Goal: Task Accomplishment & Management: Complete application form

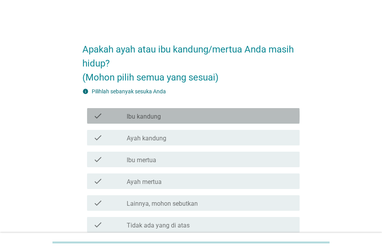
click at [163, 119] on div "check_box_outline_blank Ibu kandung" at bounding box center [210, 115] width 167 height 9
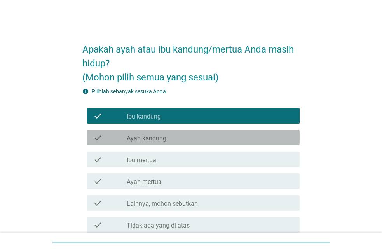
click at [170, 142] on div "check check_box_outline_blank Ayah kandung" at bounding box center [193, 138] width 212 height 16
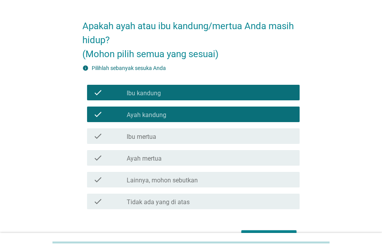
scroll to position [40, 0]
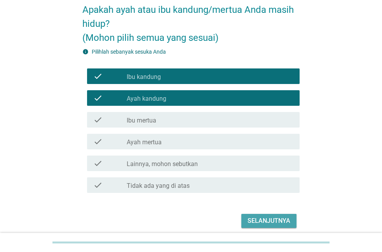
click at [275, 224] on div "Selanjutnya" at bounding box center [268, 220] width 43 height 9
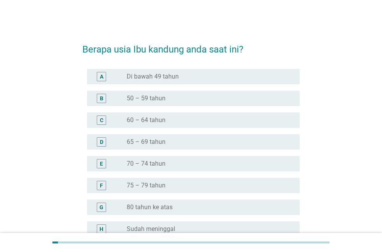
click at [158, 103] on div "B radio_button_unchecked 50 – 59 tahun" at bounding box center [193, 98] width 212 height 16
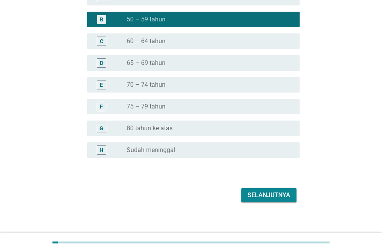
scroll to position [79, 0]
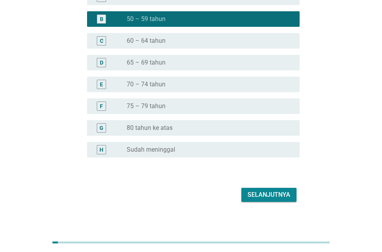
click at [270, 200] on button "Selanjutnya" at bounding box center [268, 195] width 55 height 14
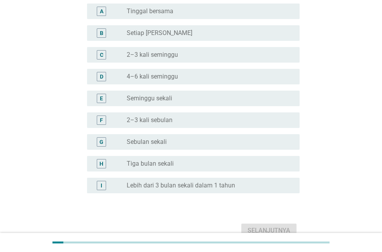
scroll to position [0, 0]
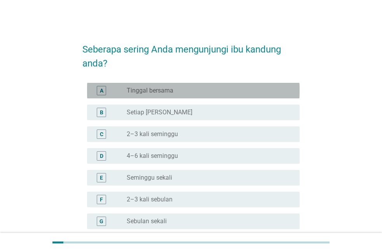
click at [161, 92] on label "Tinggal bersama" at bounding box center [150, 91] width 47 height 8
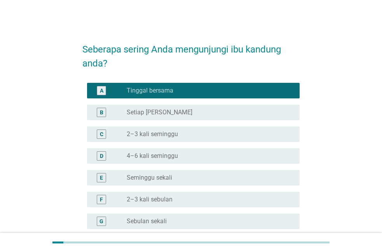
scroll to position [79, 0]
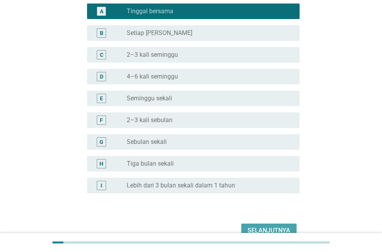
click at [264, 227] on div "Selanjutnya" at bounding box center [268, 230] width 43 height 9
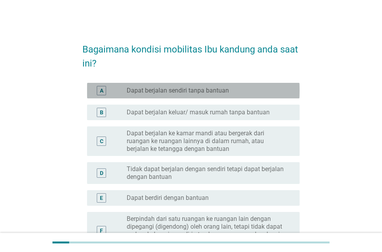
click at [166, 90] on label "Dapat berjalan sendiri tanpa bantuan" at bounding box center [178, 91] width 102 height 8
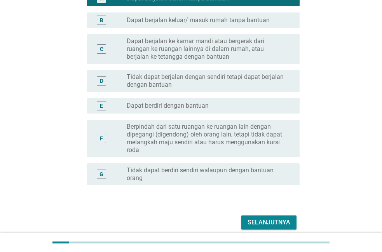
scroll to position [125, 0]
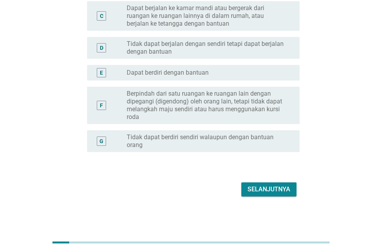
click at [271, 190] on div "Selanjutnya" at bounding box center [268, 188] width 43 height 9
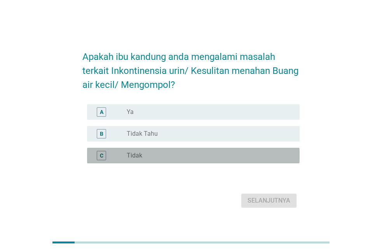
click at [158, 150] on div "C radio_button_unchecked Tidak" at bounding box center [193, 156] width 212 height 16
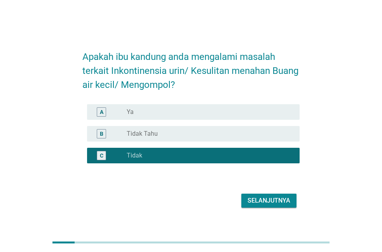
click at [266, 202] on div "Selanjutnya" at bounding box center [268, 200] width 43 height 9
